Goal: Information Seeking & Learning: Learn about a topic

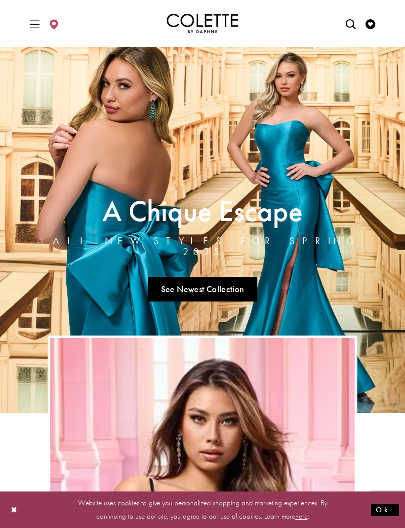
type input "*"
click at [172, 286] on link "See Newest Collection" at bounding box center [203, 289] width 110 height 25
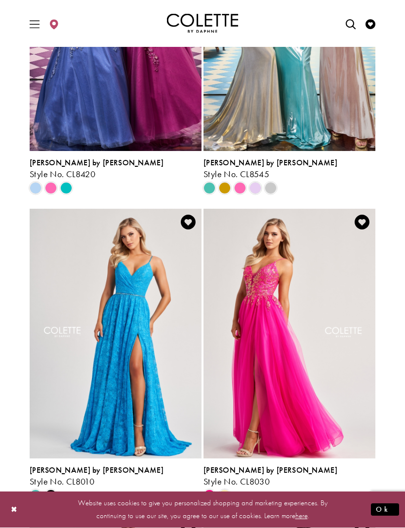
scroll to position [1560, 0]
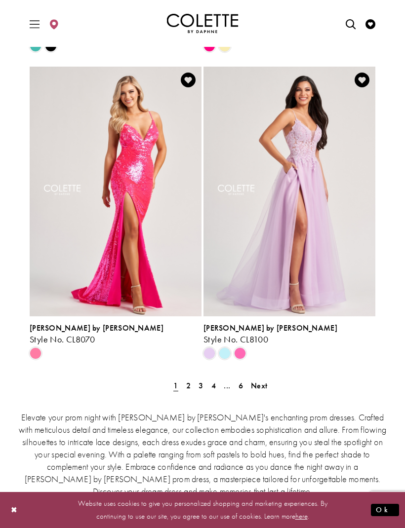
click at [192, 379] on link "2" at bounding box center [188, 386] width 10 height 14
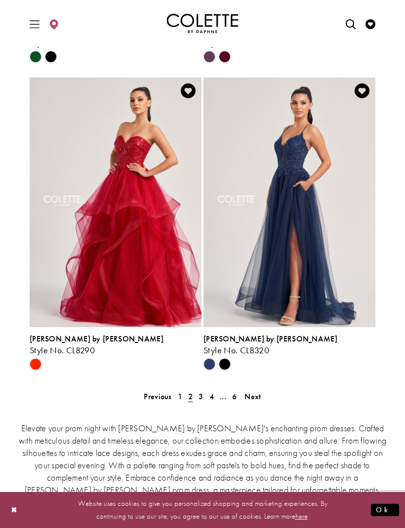
scroll to position [2002, 0]
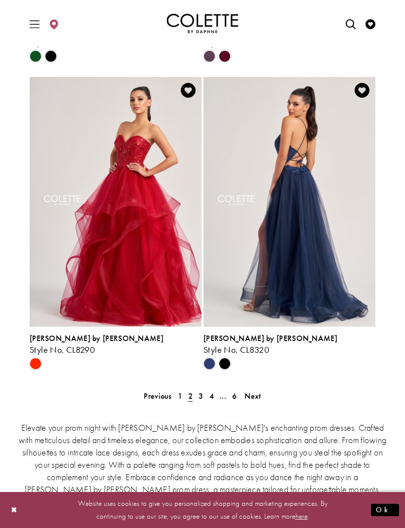
click at [201, 391] on span "3" at bounding box center [200, 396] width 4 height 10
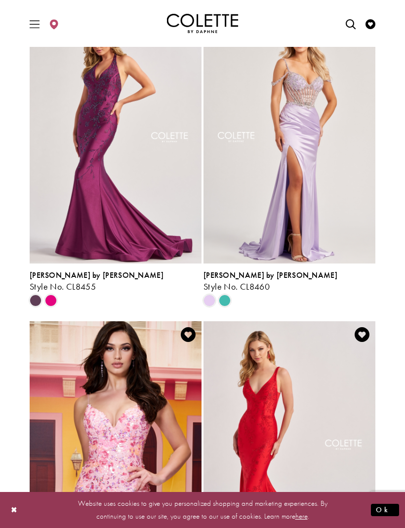
scroll to position [1139, 0]
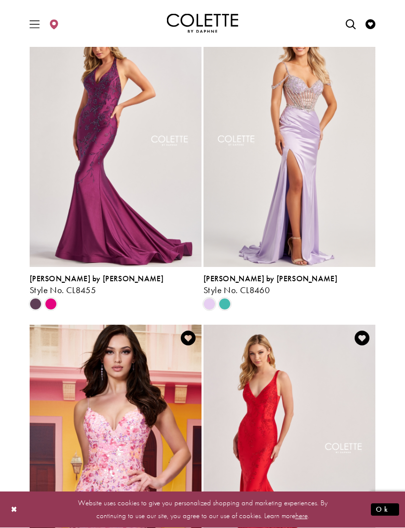
click at [227, 299] on span "Product List" at bounding box center [225, 305] width 12 height 12
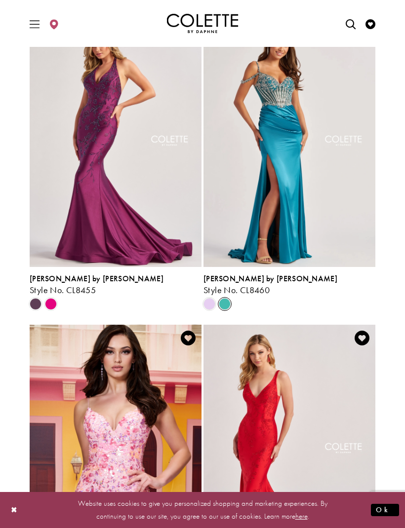
click at [212, 298] on span "Product List" at bounding box center [209, 304] width 12 height 12
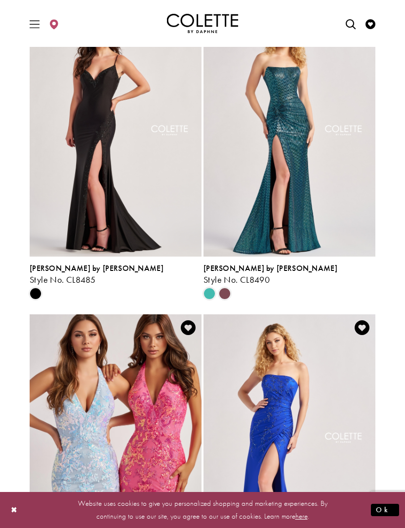
scroll to position [1763, 0]
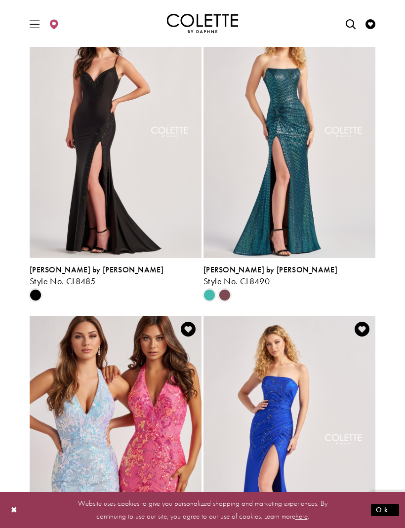
click at [228, 289] on span "Product List" at bounding box center [225, 295] width 12 height 12
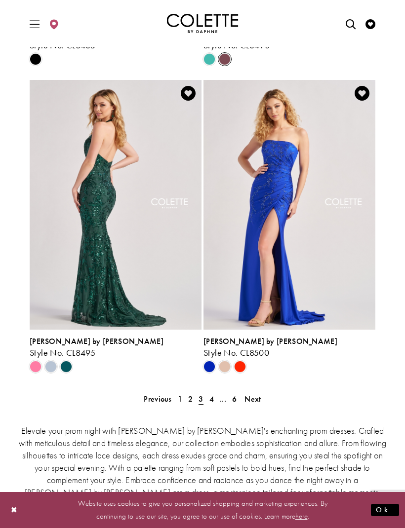
scroll to position [1972, 0]
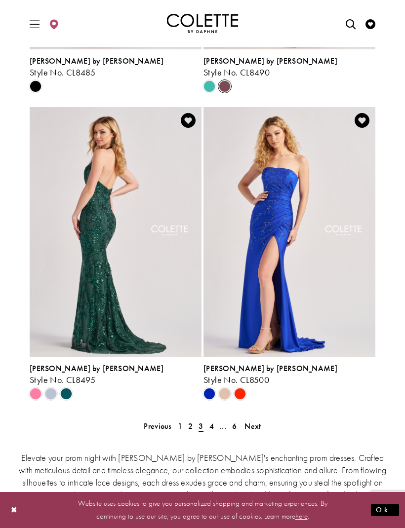
click at [213, 421] on span "4" at bounding box center [211, 426] width 4 height 10
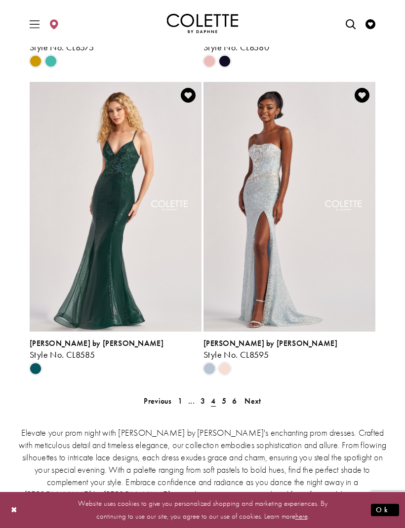
scroll to position [1998, 0]
click at [224, 395] on span "5" at bounding box center [224, 400] width 4 height 10
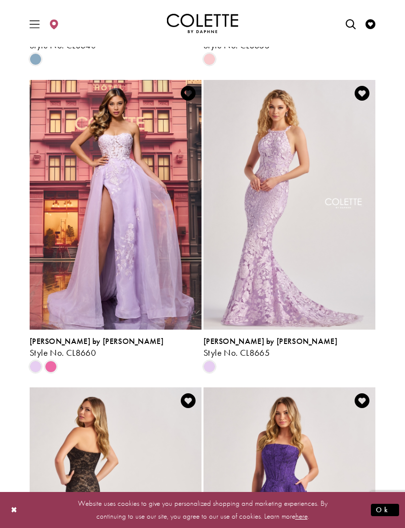
scroll to position [1375, 0]
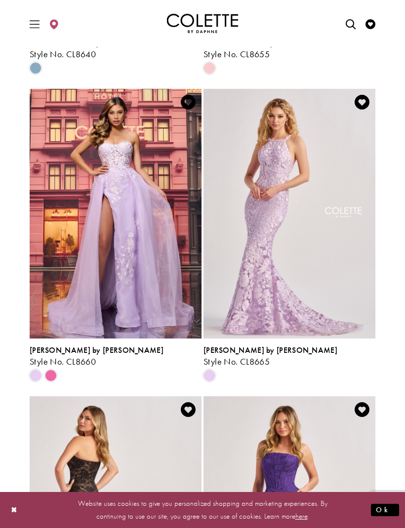
click at [53, 356] on span "Style No. CL8660" at bounding box center [63, 361] width 66 height 11
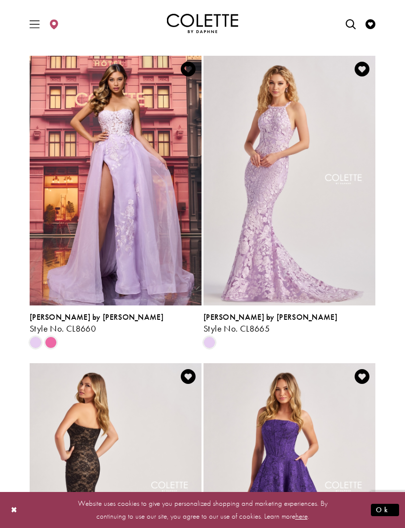
click at [52, 337] on span "Product List" at bounding box center [51, 343] width 12 height 12
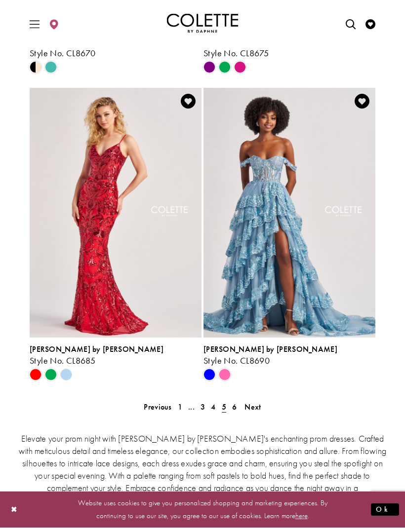
scroll to position [1988, 0]
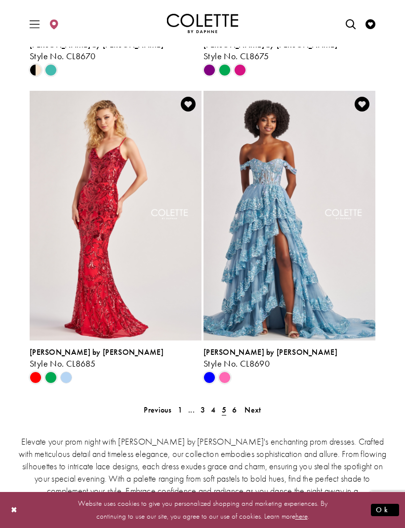
click at [226, 372] on span "Product List" at bounding box center [225, 378] width 12 height 12
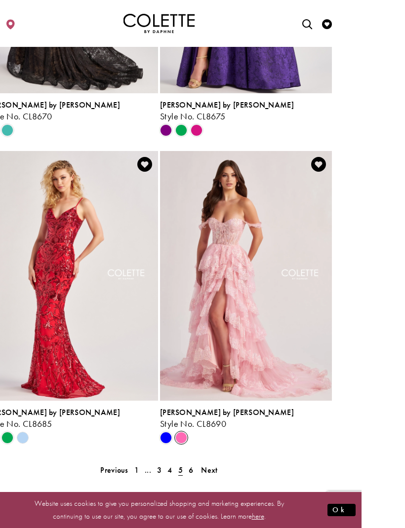
scroll to position [1950, 0]
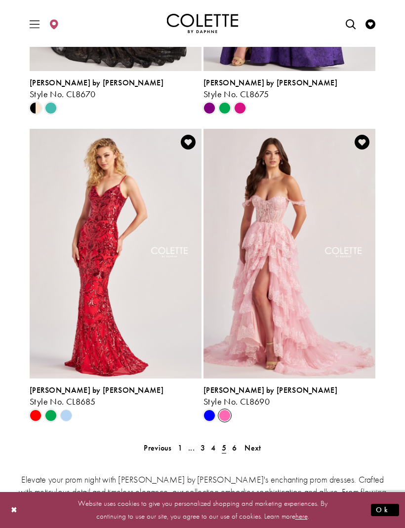
click at [238, 441] on link "6" at bounding box center [234, 448] width 10 height 14
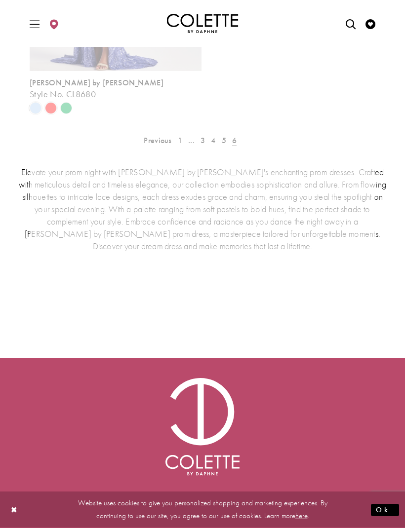
scroll to position [166, 0]
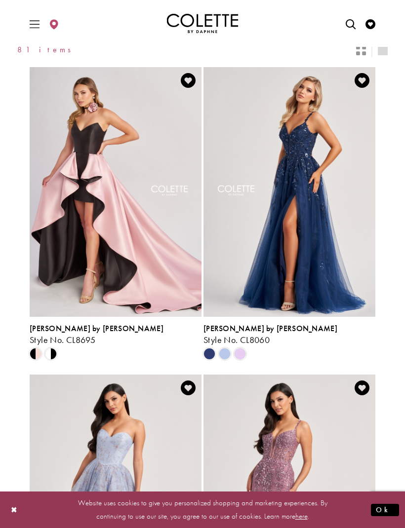
click at [241, 348] on span "Product List" at bounding box center [240, 354] width 12 height 12
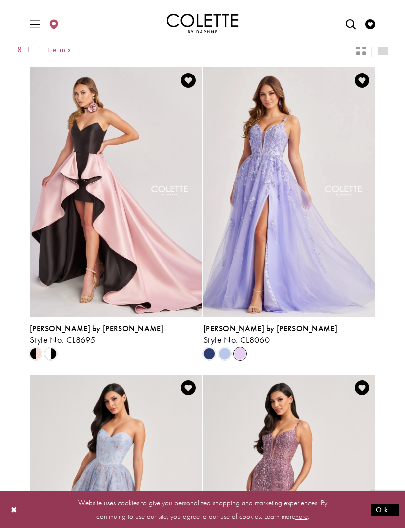
click at [224, 348] on span "Product List" at bounding box center [225, 354] width 12 height 12
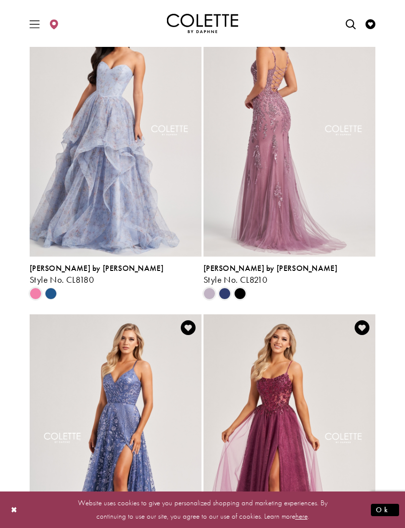
scroll to position [500, 0]
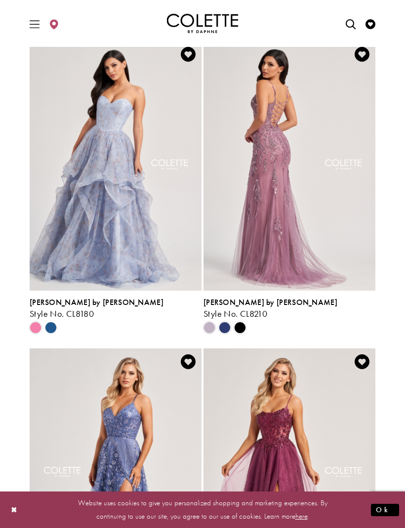
click at [52, 320] on polygon "Product List" at bounding box center [50, 327] width 15 height 15
click at [40, 322] on span "Product List" at bounding box center [36, 328] width 12 height 12
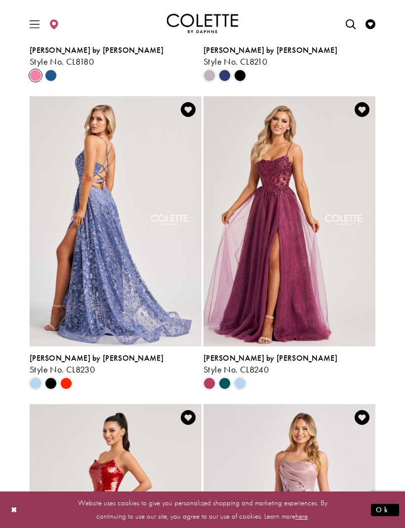
scroll to position [753, 0]
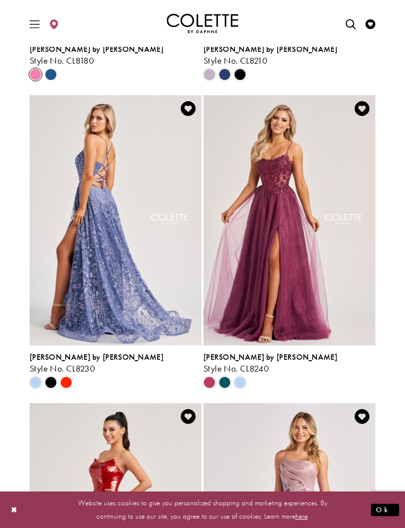
click at [227, 377] on span "Product List" at bounding box center [225, 383] width 12 height 12
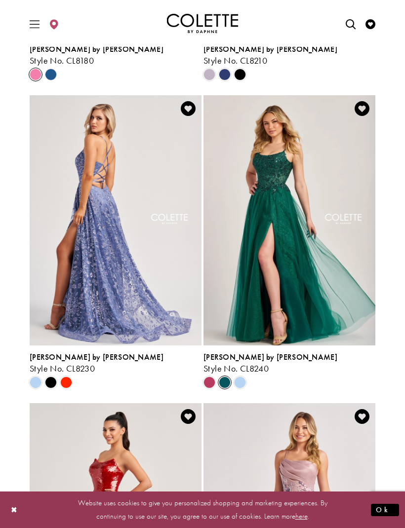
click at [241, 377] on span "Product List" at bounding box center [240, 383] width 12 height 12
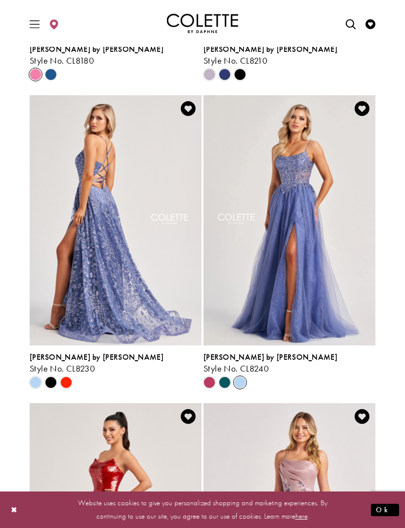
click at [52, 377] on span "Product List" at bounding box center [51, 383] width 12 height 12
click at [65, 377] on span "Product List" at bounding box center [66, 383] width 12 height 12
click at [52, 377] on span "Product List" at bounding box center [51, 383] width 12 height 12
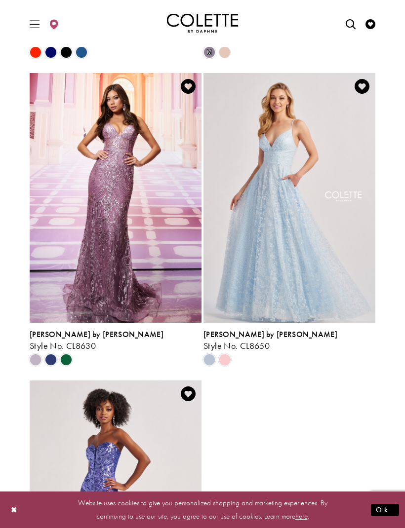
scroll to position [1398, 0]
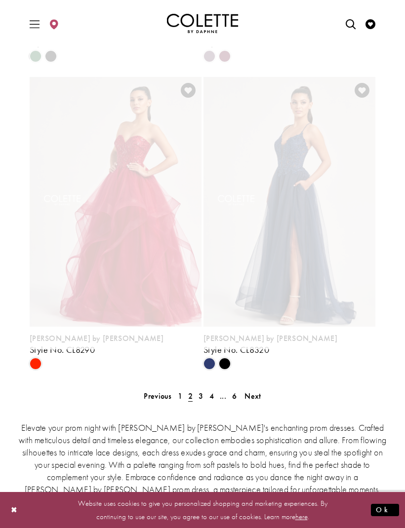
scroll to position [166, 0]
